Goal: Navigation & Orientation: Locate item on page

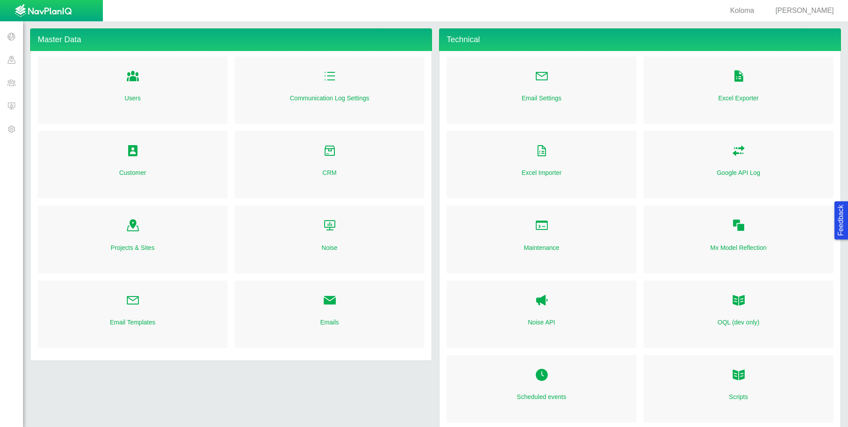
click at [16, 84] on span at bounding box center [11, 82] width 23 height 23
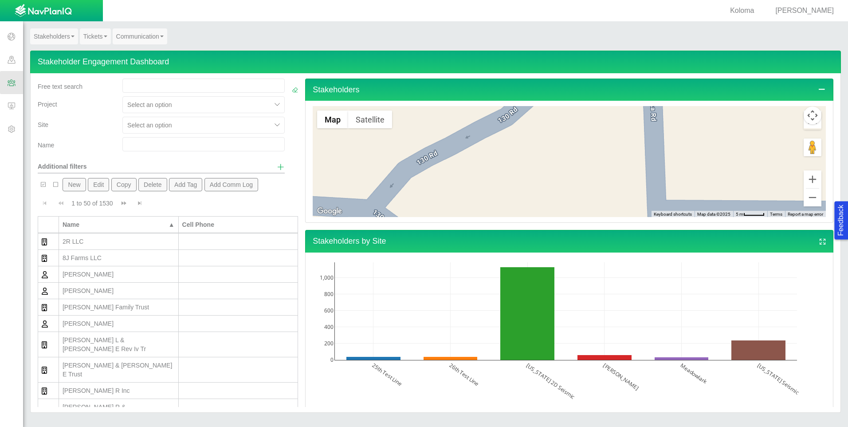
click at [810, 119] on button "Map camera controls" at bounding box center [813, 115] width 18 height 18
click at [805, 115] on button "Map camera controls" at bounding box center [813, 115] width 18 height 18
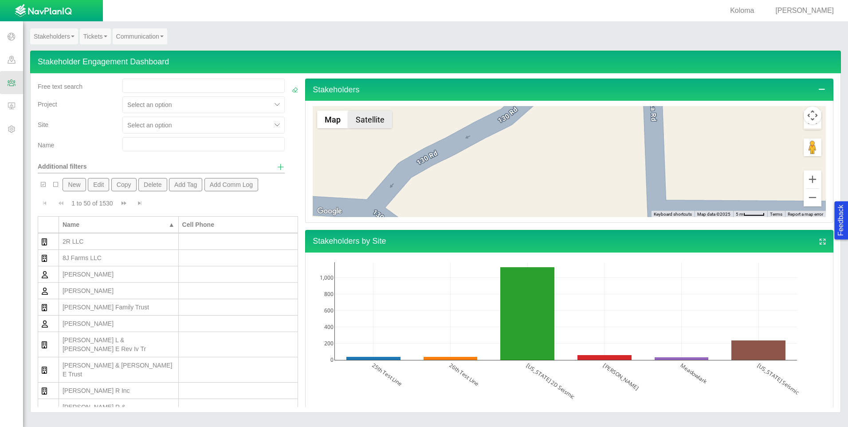
click at [365, 124] on button "Satellite" at bounding box center [370, 119] width 44 height 18
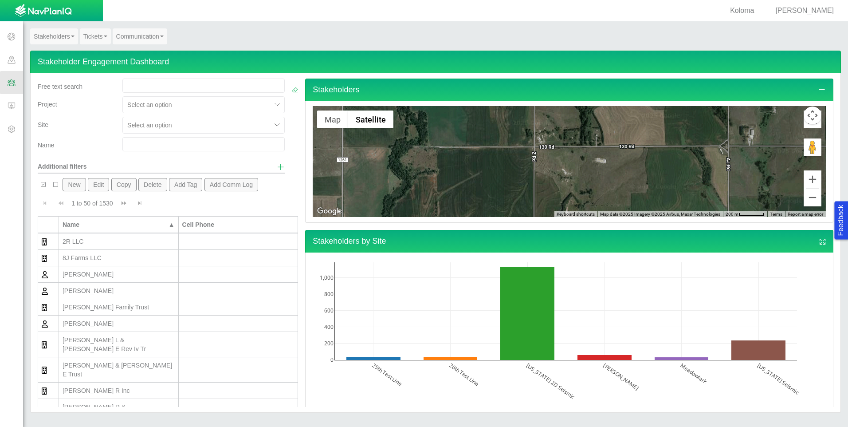
click at [804, 116] on button "Map camera controls" at bounding box center [813, 115] width 18 height 18
click at [805, 115] on button "Map camera controls" at bounding box center [813, 115] width 18 height 18
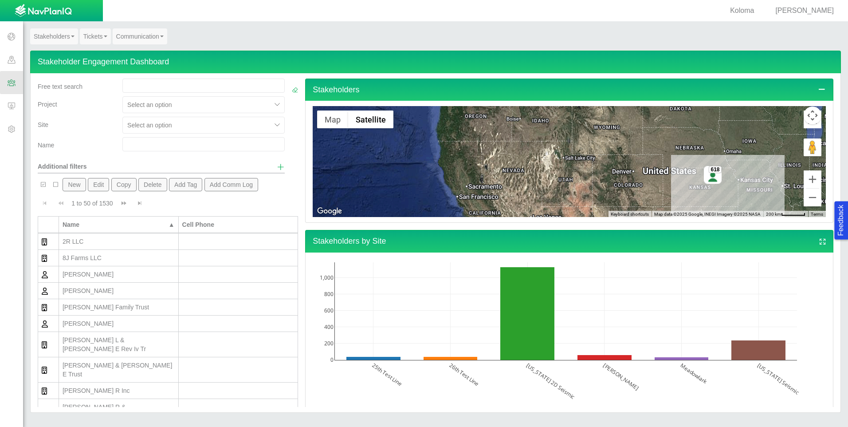
drag, startPoint x: 746, startPoint y: 190, endPoint x: 611, endPoint y: 175, distance: 135.3
click at [611, 175] on div "618" at bounding box center [569, 161] width 513 height 111
click at [807, 115] on button "Map camera controls" at bounding box center [813, 115] width 18 height 18
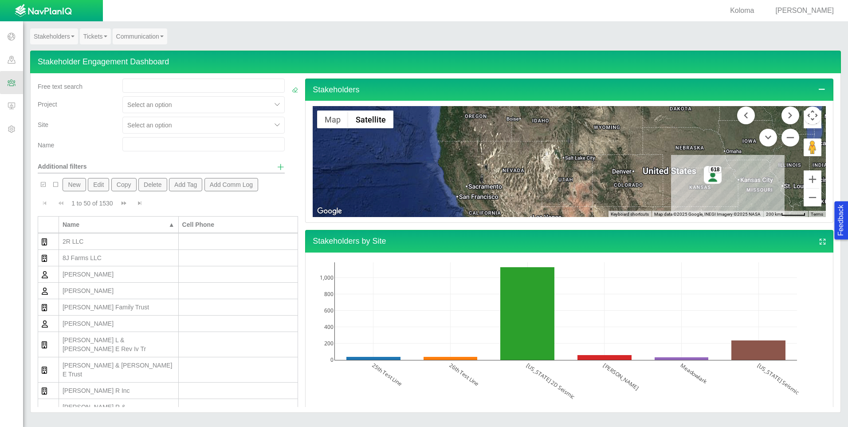
click at [807, 115] on button "Map camera controls" at bounding box center [813, 115] width 18 height 18
click at [818, 87] on icon at bounding box center [822, 89] width 8 height 8
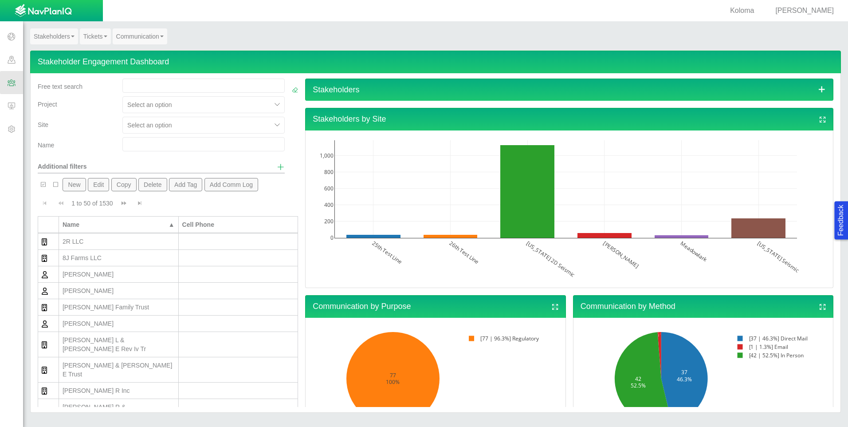
click at [818, 87] on icon at bounding box center [822, 89] width 8 height 8
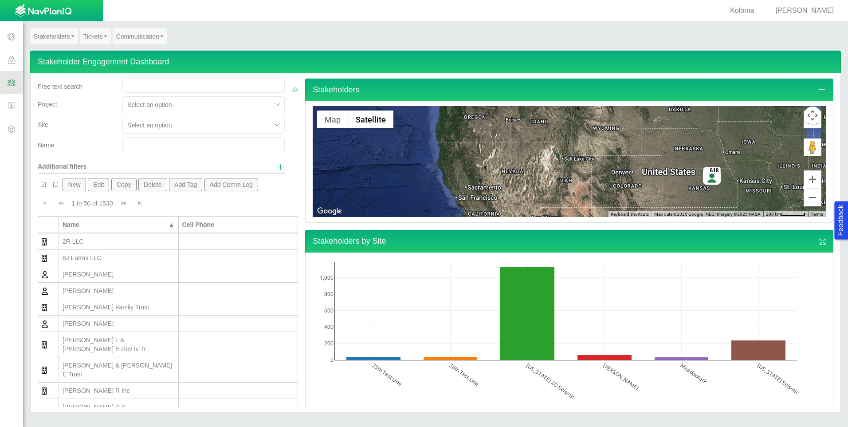
click at [805, 115] on button "Map camera controls" at bounding box center [813, 115] width 18 height 18
click at [804, 125] on icon "Toggle Fullscreen in browser window" at bounding box center [813, 119] width 18 height 18
